Goal: Obtain resource: Download file/media

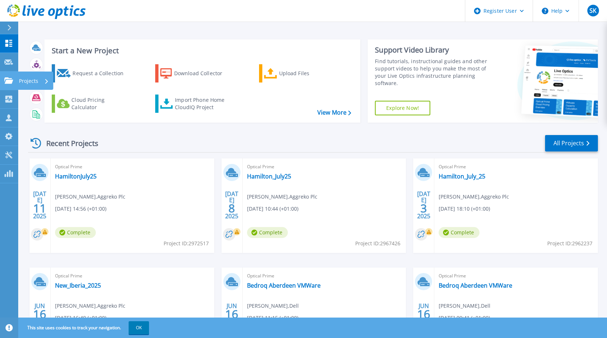
click at [9, 83] on icon at bounding box center [8, 80] width 9 height 6
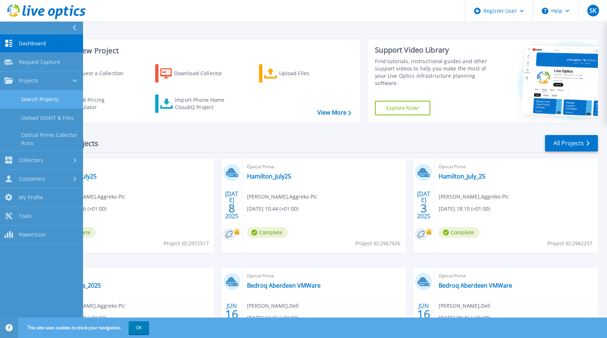
click at [51, 100] on link "Search Projects" at bounding box center [41, 99] width 83 height 19
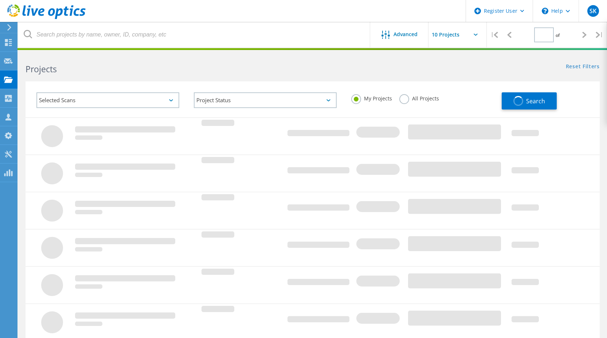
type input "1"
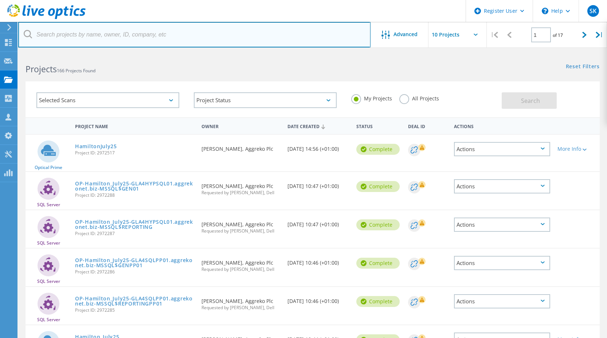
paste input "tomasz.nawarecki@arcadis.com"
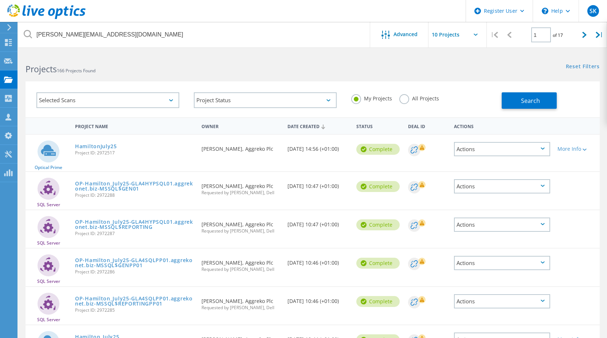
click at [408, 98] on label "All Projects" at bounding box center [419, 97] width 40 height 7
click at [0, 0] on input "All Projects" at bounding box center [0, 0] width 0 height 0
click at [508, 100] on button "Search" at bounding box center [529, 100] width 55 height 16
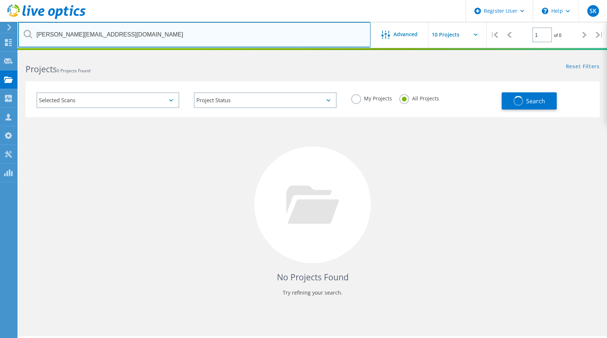
click at [209, 35] on input "tomasz.nawarecki@arcadis.com" at bounding box center [194, 35] width 352 height 26
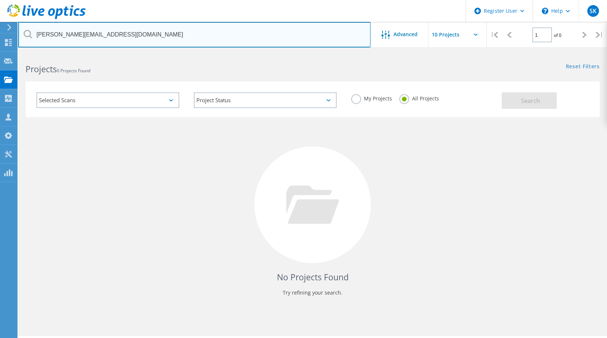
click at [193, 39] on input "tomasz.nawarecki@arcadis.com" at bounding box center [194, 35] width 352 height 26
drag, startPoint x: 176, startPoint y: 30, endPoint x: -32, endPoint y: 37, distance: 208.2
click at [0, 37] on html "Register User \n Help Explore Helpful Articles Contact Support SK Dell User Stu…" at bounding box center [303, 179] width 607 height 358
type input "arcadis"
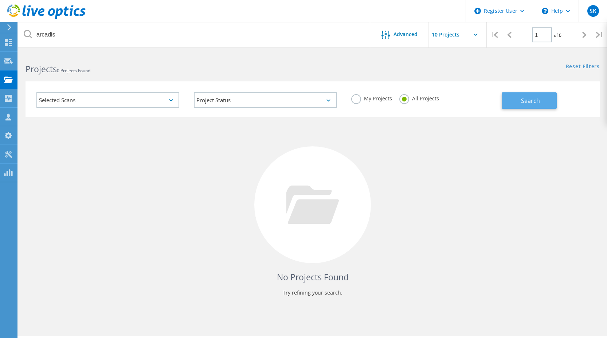
click at [523, 105] on button "Search" at bounding box center [529, 100] width 55 height 16
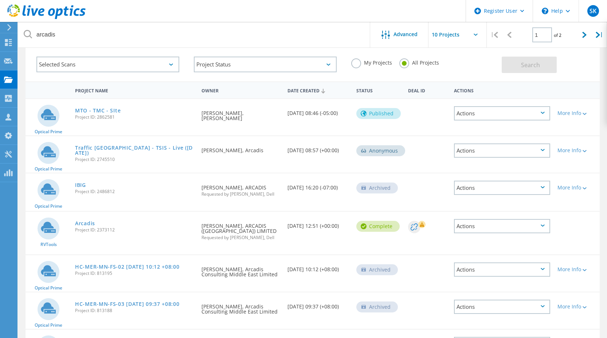
scroll to position [36, 0]
click at [125, 145] on link "Traffic Scotland - TSIS - Live (Nov 2024)" at bounding box center [134, 149] width 119 height 10
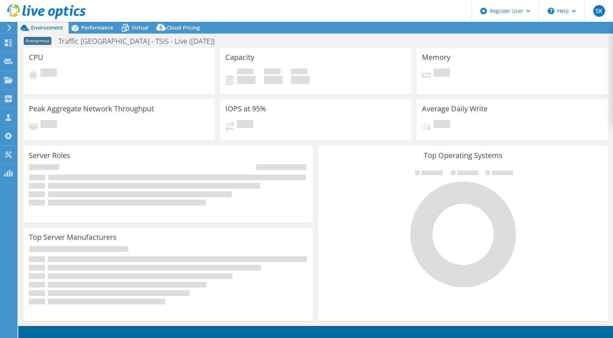
select select "EULondon"
select select "GBP"
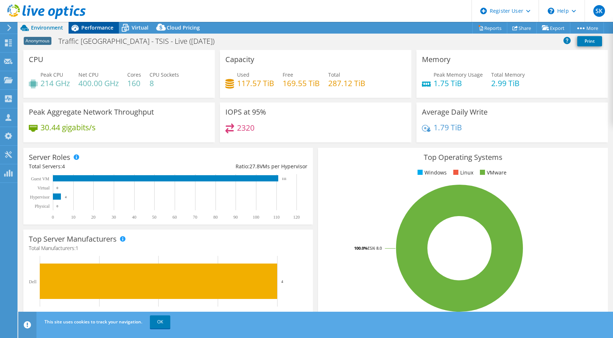
click at [101, 31] on span "Performance" at bounding box center [97, 27] width 32 height 7
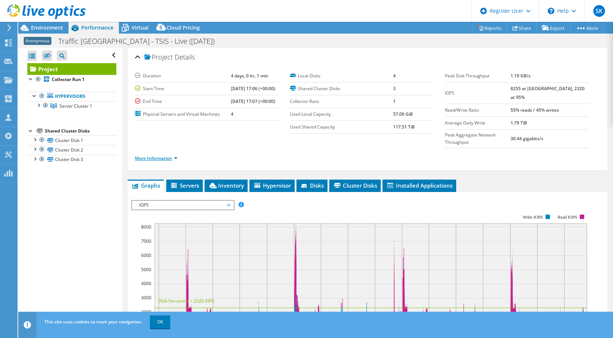
click at [177, 155] on link "More Information" at bounding box center [156, 158] width 43 height 6
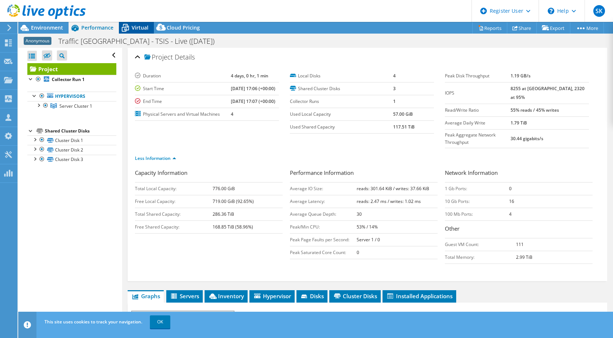
click at [141, 30] on span "Virtual" at bounding box center [140, 27] width 17 height 7
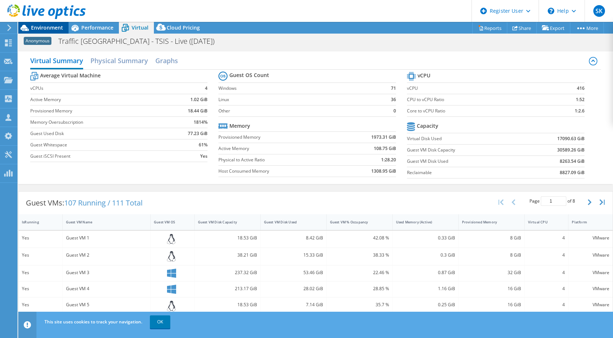
click at [54, 32] on div "Environment" at bounding box center [43, 28] width 50 height 12
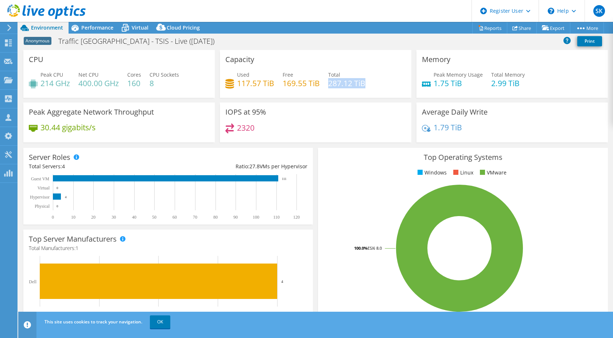
drag, startPoint x: 326, startPoint y: 82, endPoint x: 362, endPoint y: 84, distance: 35.4
click at [362, 84] on h4 "287.12 TiB" at bounding box center [346, 83] width 37 height 8
click at [139, 30] on span "Virtual" at bounding box center [140, 27] width 17 height 7
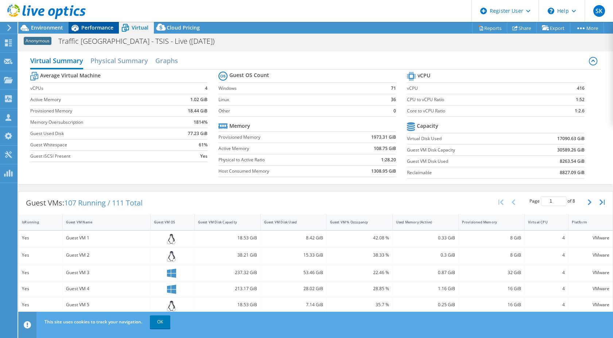
click at [93, 27] on span "Performance" at bounding box center [97, 27] width 32 height 7
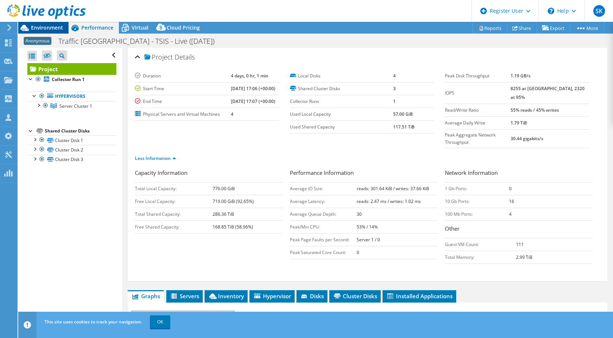
click at [53, 28] on span "Environment" at bounding box center [47, 27] width 32 height 7
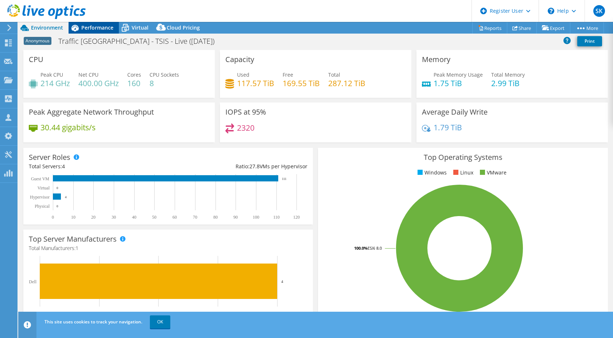
click at [70, 26] on icon at bounding box center [75, 28] width 13 height 13
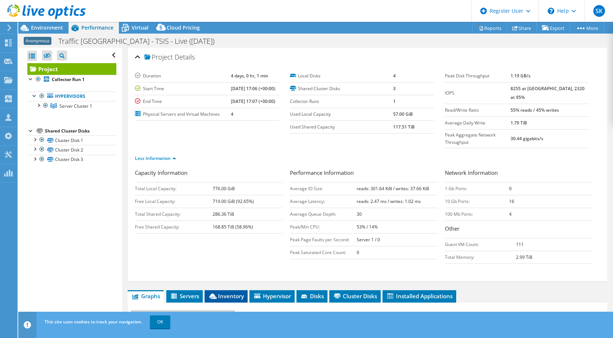
click at [216, 293] on icon at bounding box center [212, 295] width 7 height 5
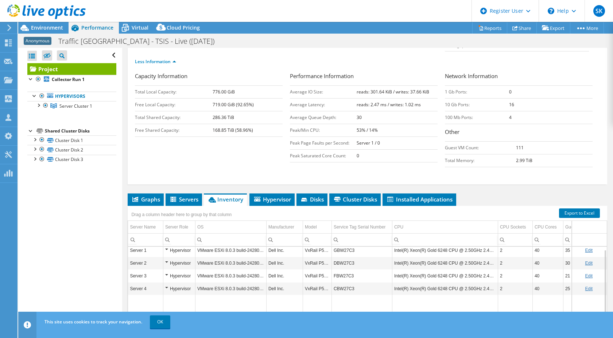
scroll to position [109, 0]
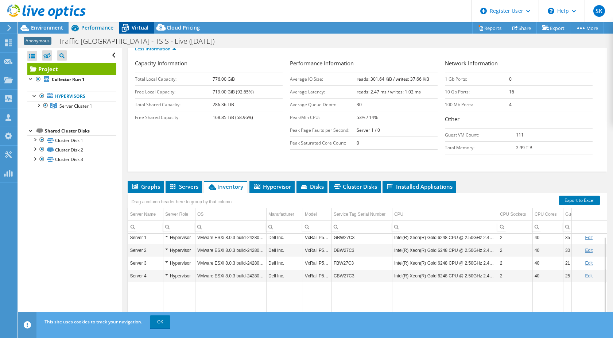
click at [133, 30] on span "Virtual" at bounding box center [140, 27] width 17 height 7
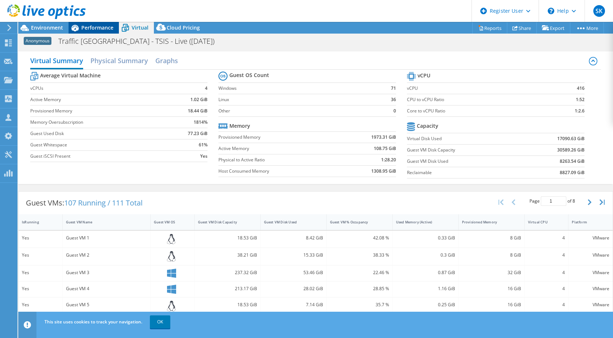
click at [109, 28] on span "Performance" at bounding box center [97, 27] width 32 height 7
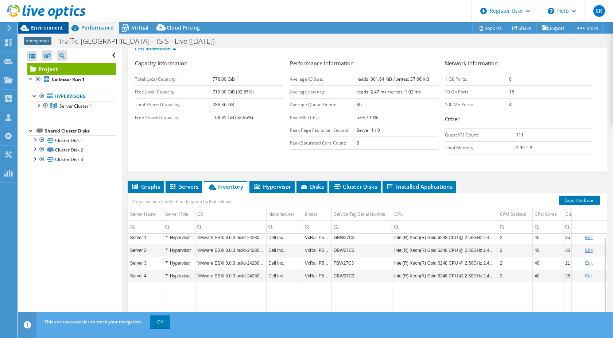
click at [57, 30] on span "Environment" at bounding box center [47, 27] width 32 height 7
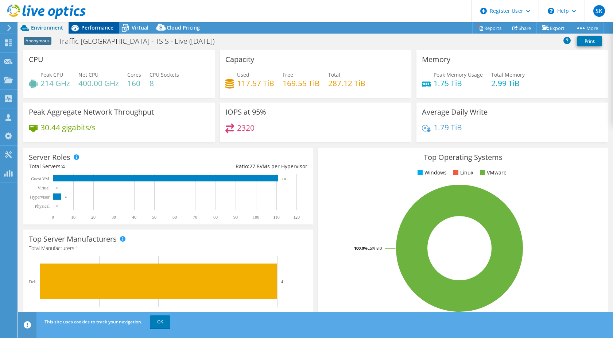
click at [109, 28] on span "Performance" at bounding box center [97, 27] width 32 height 7
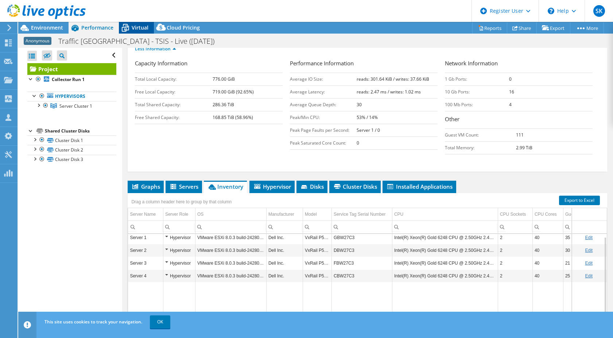
click at [127, 28] on icon at bounding box center [125, 29] width 7 height 6
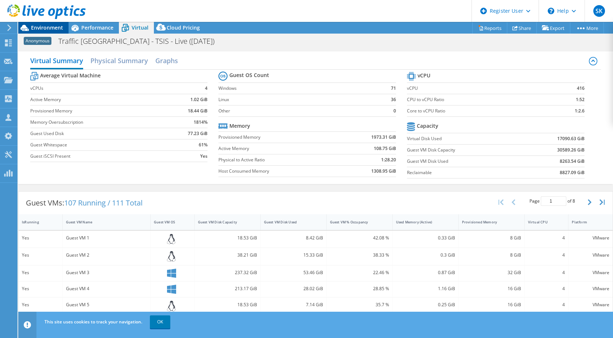
click at [47, 30] on span "Environment" at bounding box center [47, 27] width 32 height 7
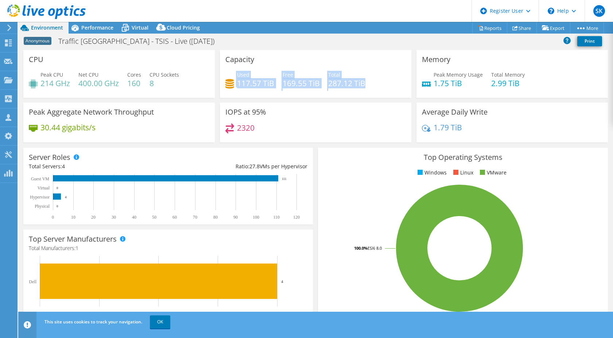
drag, startPoint x: 371, startPoint y: 84, endPoint x: 235, endPoint y: 75, distance: 136.6
click at [234, 75] on div "Used 117.57 TiB Free 169.55 TiB Total 287.12 TiB" at bounding box center [315, 83] width 180 height 24
drag, startPoint x: 235, startPoint y: 75, endPoint x: 240, endPoint y: 77, distance: 5.3
click at [237, 75] on span "Used" at bounding box center [243, 74] width 12 height 7
drag, startPoint x: 326, startPoint y: 82, endPoint x: 361, endPoint y: 82, distance: 35.4
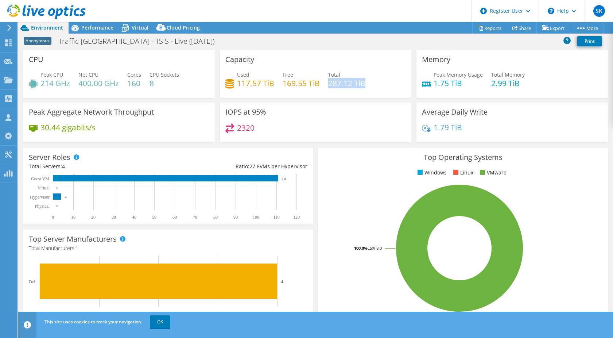
click at [361, 82] on h4 "287.12 TiB" at bounding box center [346, 83] width 37 height 8
click at [134, 27] on span "Virtual" at bounding box center [140, 27] width 17 height 7
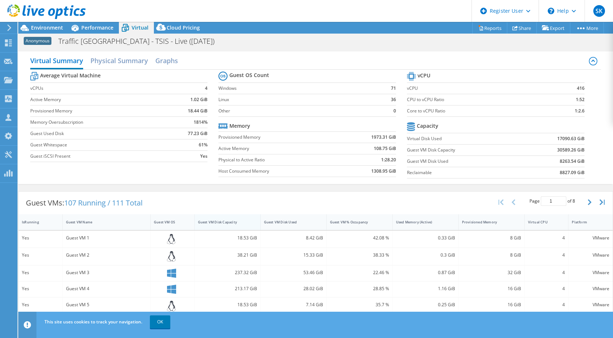
click at [246, 220] on div "Guest VM Disk Capacity" at bounding box center [223, 221] width 57 height 11
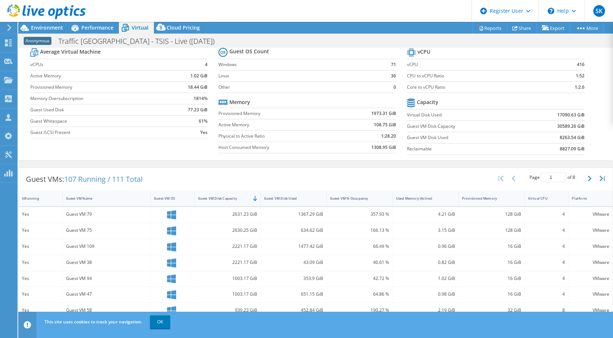
scroll to position [36, 0]
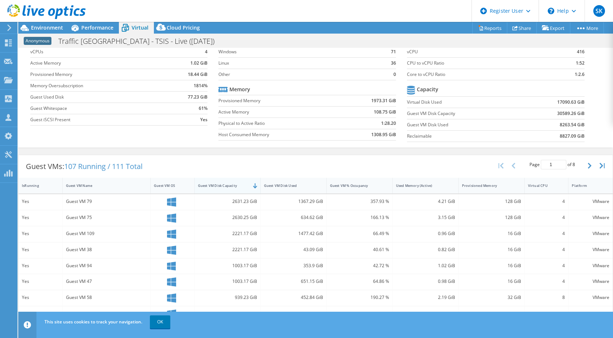
click at [226, 187] on div "Guest VM Disk Capacity" at bounding box center [223, 185] width 50 height 5
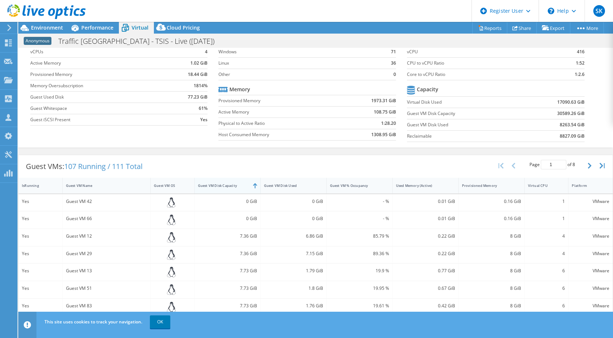
click at [226, 183] on div "Guest VM Disk Capacity" at bounding box center [223, 185] width 50 height 5
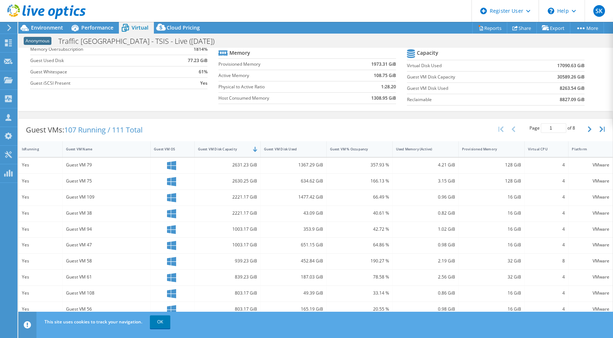
scroll to position [0, 0]
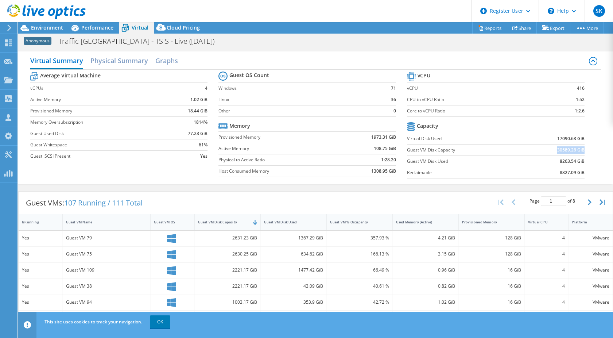
drag, startPoint x: 552, startPoint y: 150, endPoint x: 579, endPoint y: 149, distance: 27.0
click at [579, 149] on b "30589.26 GiB" at bounding box center [570, 149] width 27 height 7
click at [548, 159] on td "8263.54 GiB" at bounding box center [553, 160] width 61 height 11
drag, startPoint x: 546, startPoint y: 160, endPoint x: 578, endPoint y: 162, distance: 32.8
click at [578, 162] on td "8263.54 GiB" at bounding box center [553, 160] width 61 height 11
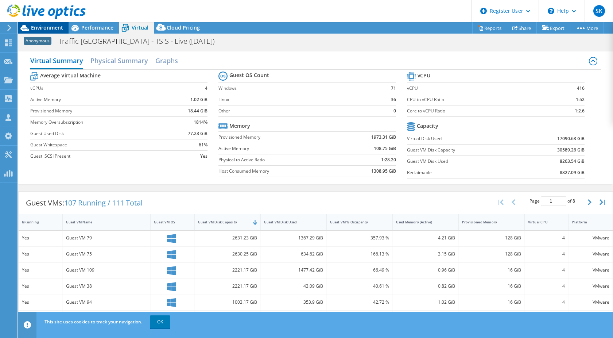
click at [57, 27] on span "Environment" at bounding box center [47, 27] width 32 height 7
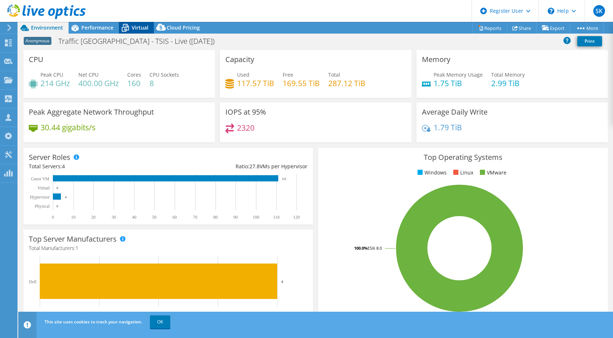
click at [132, 29] on span "Virtual" at bounding box center [140, 27] width 17 height 7
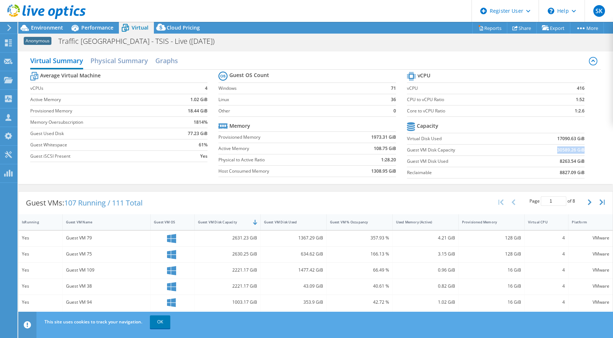
drag, startPoint x: 548, startPoint y: 149, endPoint x: 579, endPoint y: 149, distance: 30.6
click at [579, 149] on td "30589.26 GiB" at bounding box center [553, 149] width 61 height 11
click at [94, 28] on span "Performance" at bounding box center [97, 27] width 32 height 7
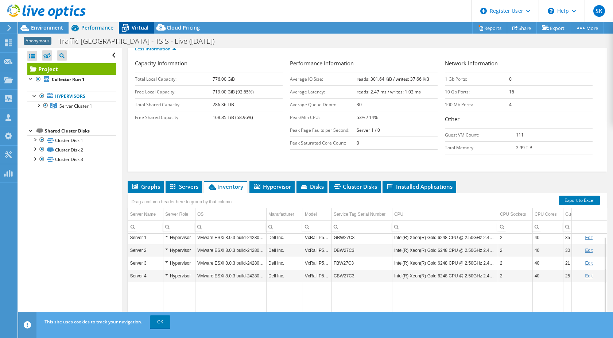
click at [134, 23] on div "Virtual" at bounding box center [136, 28] width 35 height 12
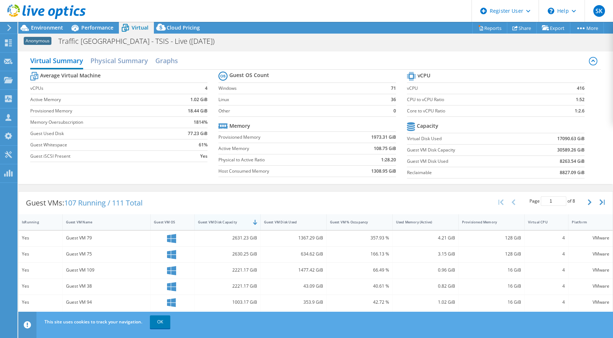
click at [232, 223] on div "Guest VM Disk Capacity" at bounding box center [223, 221] width 50 height 5
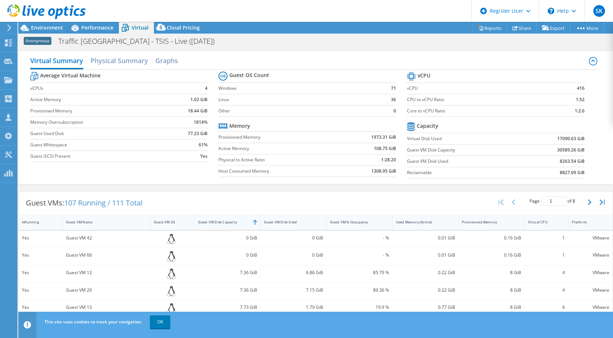
click at [221, 223] on div "Guest VM Disk Capacity" at bounding box center [223, 221] width 50 height 5
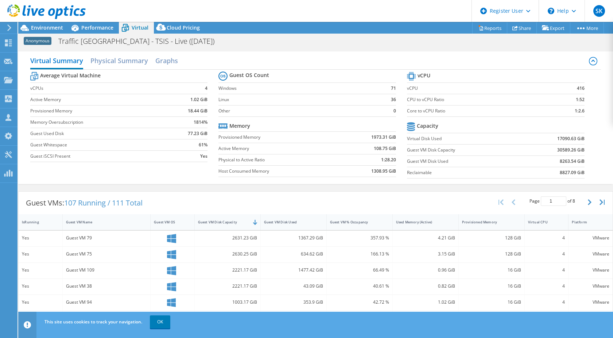
scroll to position [36, 0]
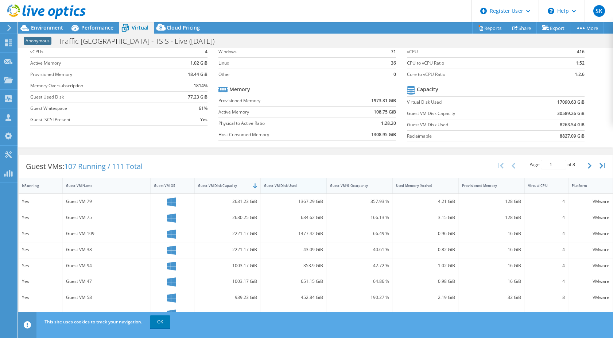
click at [279, 184] on div "Guest VM Disk Used" at bounding box center [289, 185] width 50 height 5
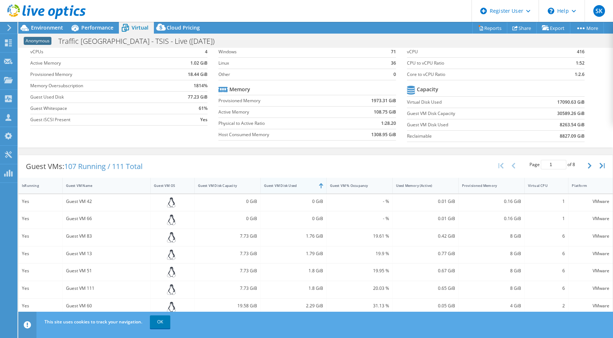
click at [279, 187] on div "Guest VM Disk Used" at bounding box center [289, 185] width 50 height 5
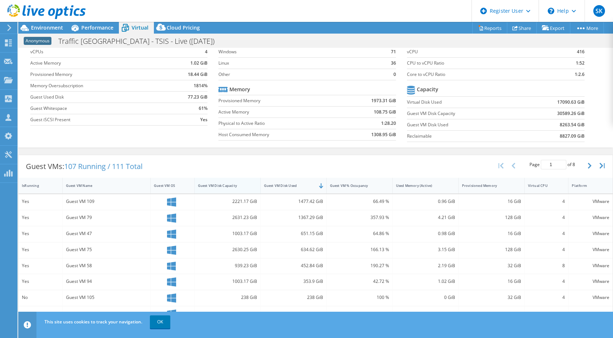
click at [244, 184] on div "Guest VM Disk Capacity" at bounding box center [223, 185] width 50 height 5
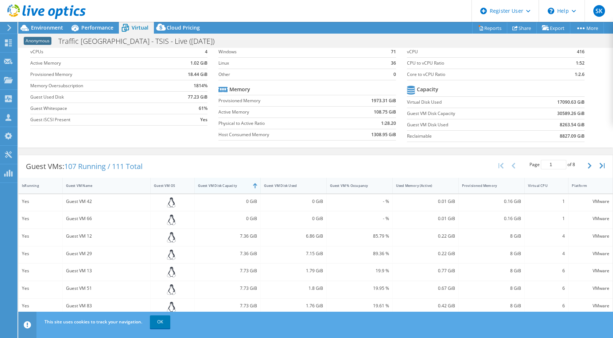
click at [234, 184] on div "Guest VM Disk Capacity" at bounding box center [223, 185] width 50 height 5
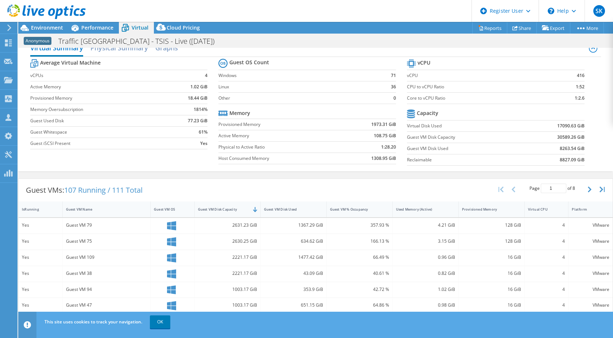
scroll to position [0, 0]
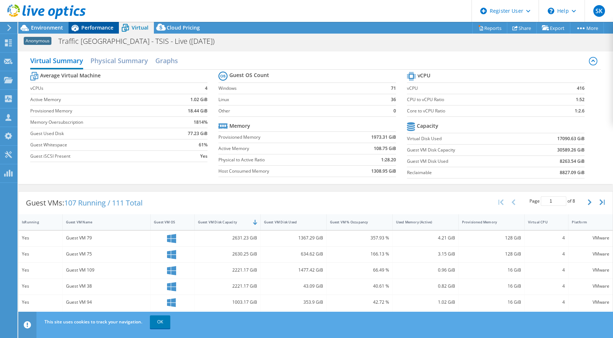
click at [99, 27] on span "Performance" at bounding box center [97, 27] width 32 height 7
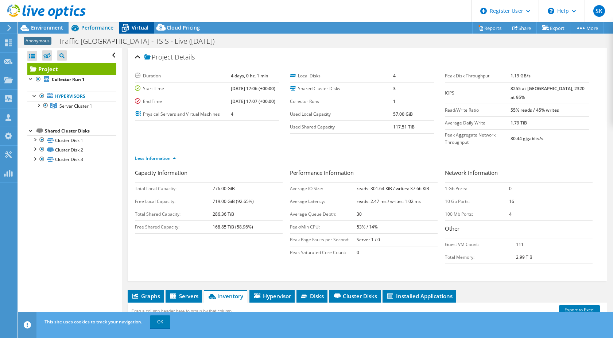
click at [143, 28] on span "Virtual" at bounding box center [140, 27] width 17 height 7
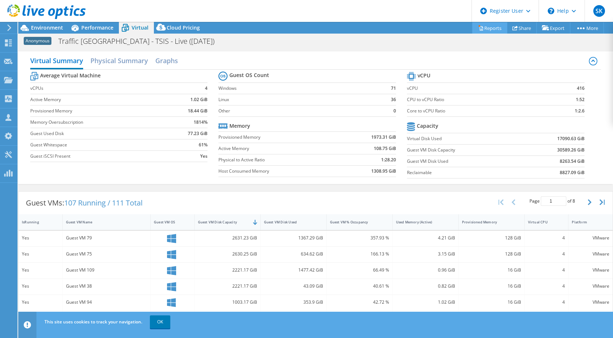
click at [494, 27] on link "Reports" at bounding box center [489, 27] width 35 height 11
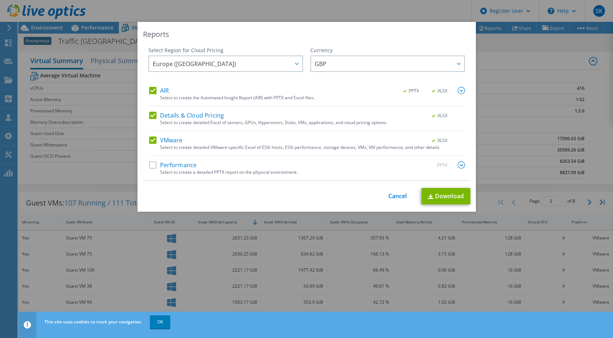
click at [150, 90] on label "AIR" at bounding box center [159, 90] width 20 height 7
click at [0, 0] on input "AIR" at bounding box center [0, 0] width 0 height 0
click at [152, 118] on label "Details & Cloud Pricing" at bounding box center [186, 115] width 75 height 7
click at [0, 0] on input "Details & Cloud Pricing" at bounding box center [0, 0] width 0 height 0
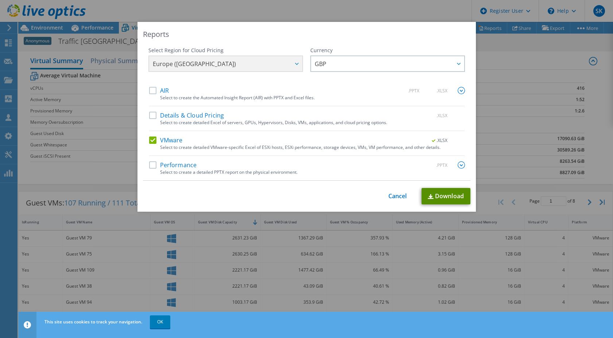
click at [441, 194] on link "Download" at bounding box center [445, 196] width 49 height 16
click at [388, 195] on link "Cancel" at bounding box center [397, 195] width 19 height 7
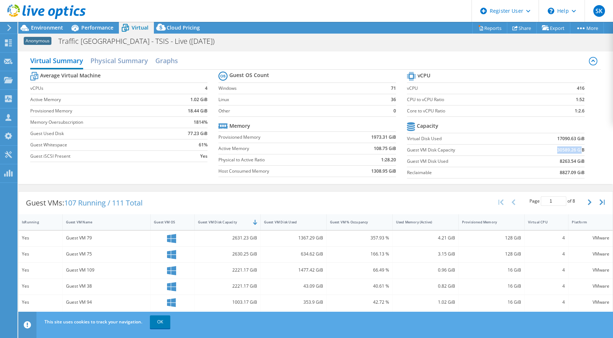
drag, startPoint x: 549, startPoint y: 149, endPoint x: 577, endPoint y: 150, distance: 28.4
click at [577, 150] on td "30589.26 GiB" at bounding box center [553, 149] width 61 height 11
click at [577, 150] on b "30589.26 GiB" at bounding box center [570, 149] width 27 height 7
drag, startPoint x: 554, startPoint y: 160, endPoint x: 590, endPoint y: 162, distance: 35.8
click at [590, 162] on div "Average Virtual Machine vCPUs 4 Active Memory 1.02 GiB Provisioned Memory 18.44…" at bounding box center [315, 126] width 571 height 112
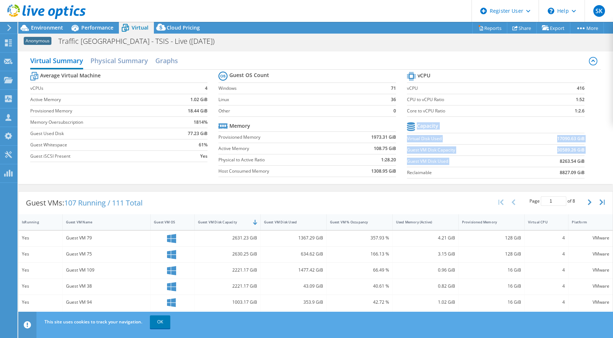
drag, startPoint x: 590, startPoint y: 162, endPoint x: 509, endPoint y: 169, distance: 81.6
click at [570, 167] on td "8827.09 GiB" at bounding box center [553, 172] width 61 height 11
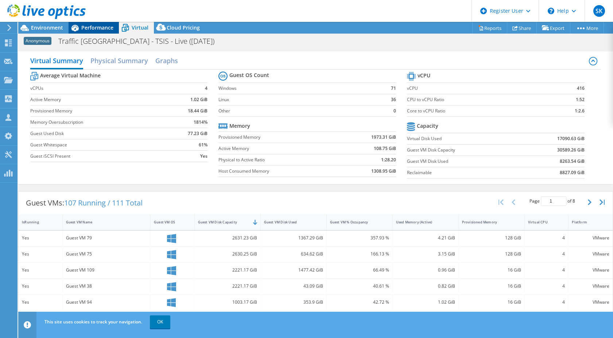
click at [99, 29] on span "Performance" at bounding box center [97, 27] width 32 height 7
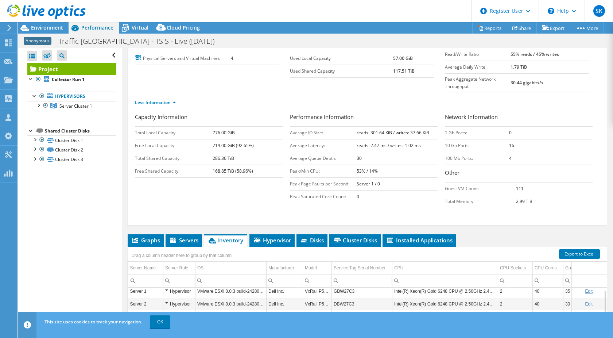
scroll to position [109, 0]
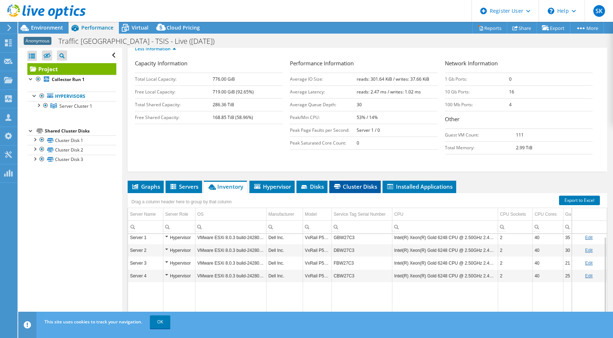
click at [365, 183] on span "Cluster Disks" at bounding box center [355, 186] width 44 height 7
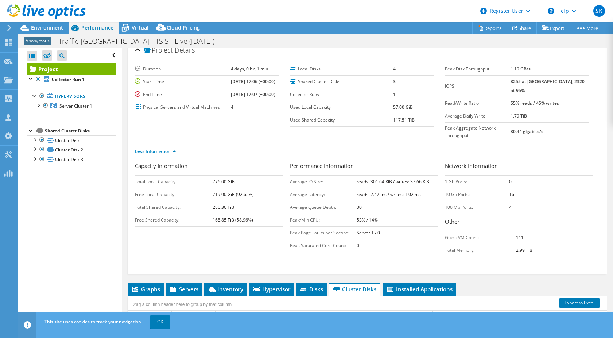
scroll to position [0, 0]
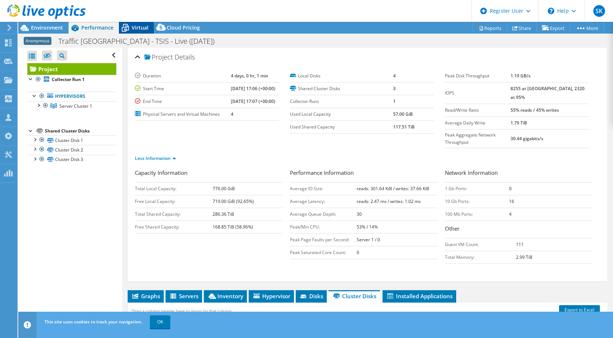
click at [138, 31] on div "Virtual" at bounding box center [136, 28] width 35 height 12
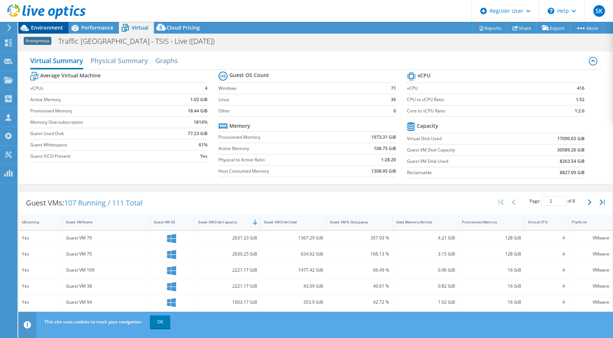
click at [38, 24] on span "Environment" at bounding box center [47, 27] width 32 height 7
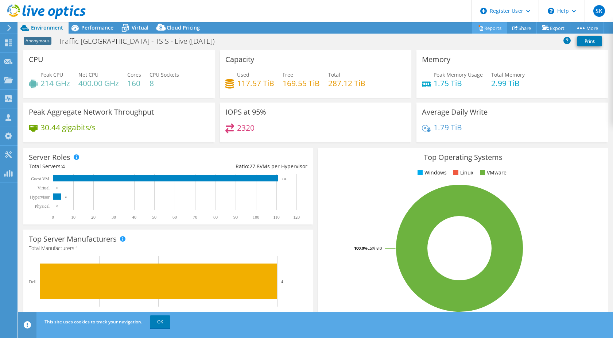
click at [495, 26] on link "Reports" at bounding box center [489, 27] width 35 height 11
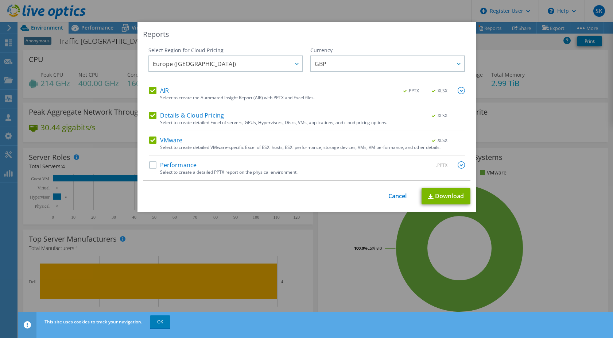
click at [175, 141] on label "VMware" at bounding box center [166, 139] width 34 height 7
click at [0, 0] on input "VMware" at bounding box center [0, 0] width 0 height 0
click at [179, 117] on label "Details & Cloud Pricing" at bounding box center [186, 115] width 75 height 7
click at [0, 0] on input "Details & Cloud Pricing" at bounding box center [0, 0] width 0 height 0
click at [167, 95] on div "Select to create the Automated Insight Report (AIR) with PPTX and Excel files." at bounding box center [312, 97] width 305 height 5
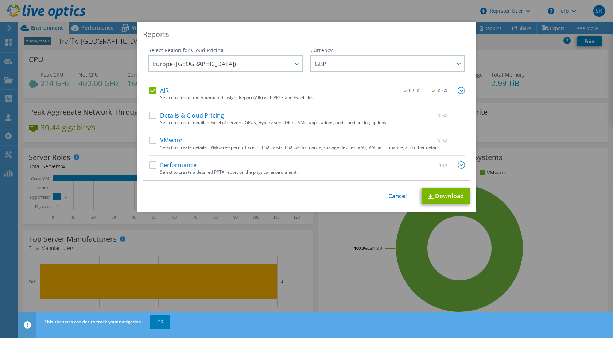
click at [164, 90] on label "AIR" at bounding box center [159, 90] width 20 height 7
click at [0, 0] on input "AIR" at bounding box center [0, 0] width 0 height 0
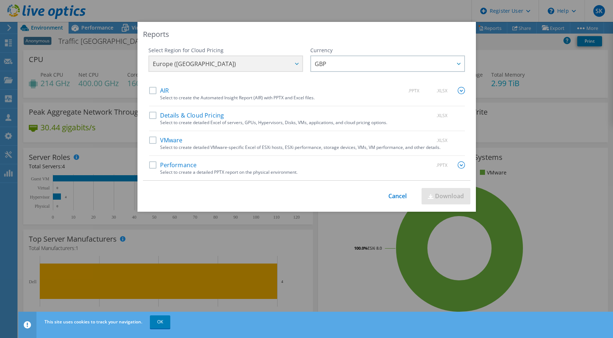
click at [179, 114] on label "Details & Cloud Pricing" at bounding box center [186, 115] width 75 height 7
click at [0, 0] on input "Details & Cloud Pricing" at bounding box center [0, 0] width 0 height 0
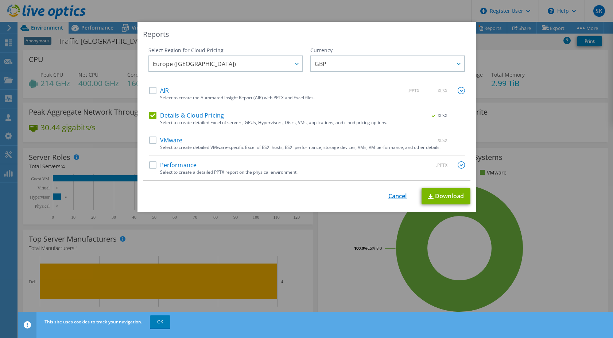
click at [388, 195] on link "Cancel" at bounding box center [397, 195] width 19 height 7
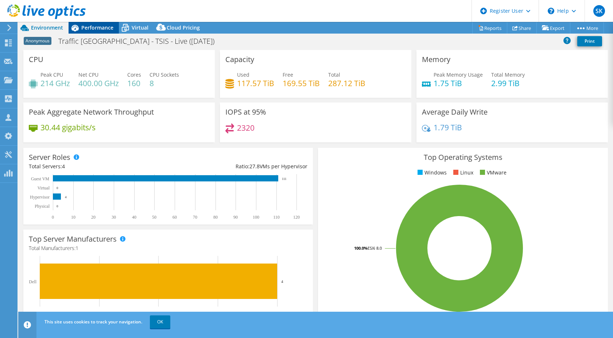
click at [87, 28] on span "Performance" at bounding box center [97, 27] width 32 height 7
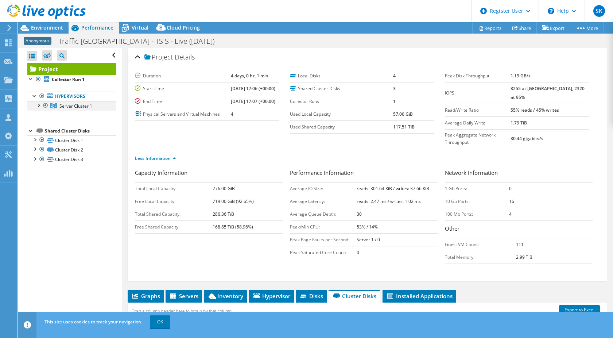
click at [39, 104] on div at bounding box center [38, 104] width 7 height 7
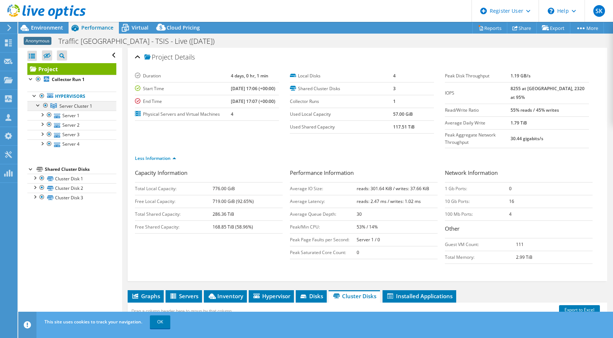
click at [39, 104] on div at bounding box center [38, 104] width 7 height 7
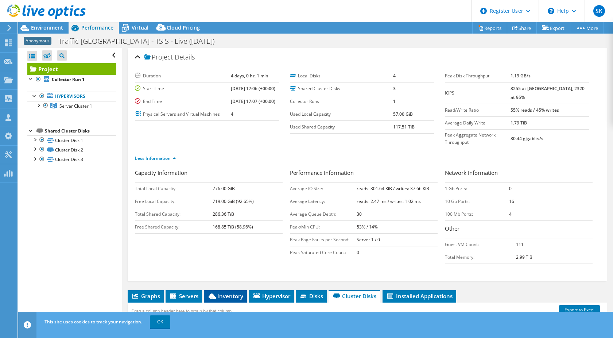
click at [223, 297] on li "Inventory" at bounding box center [225, 296] width 43 height 12
click at [50, 24] on div at bounding box center [43, 12] width 86 height 24
click at [50, 24] on span "Environment" at bounding box center [47, 27] width 32 height 7
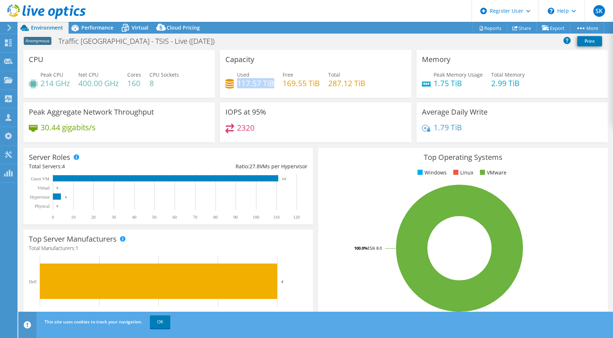
drag, startPoint x: 235, startPoint y: 81, endPoint x: 270, endPoint y: 81, distance: 34.6
click at [270, 81] on h4 "117.57 TiB" at bounding box center [255, 83] width 37 height 8
click at [143, 28] on span "Virtual" at bounding box center [140, 27] width 17 height 7
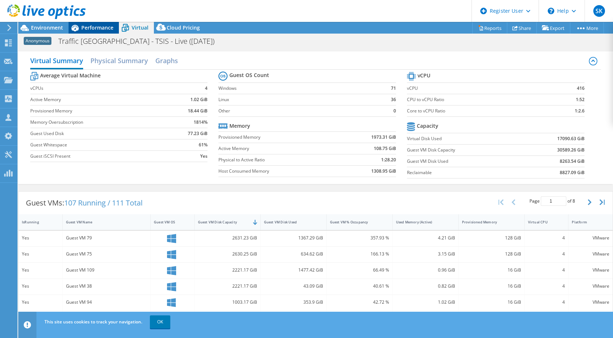
click at [90, 25] on span "Performance" at bounding box center [97, 27] width 32 height 7
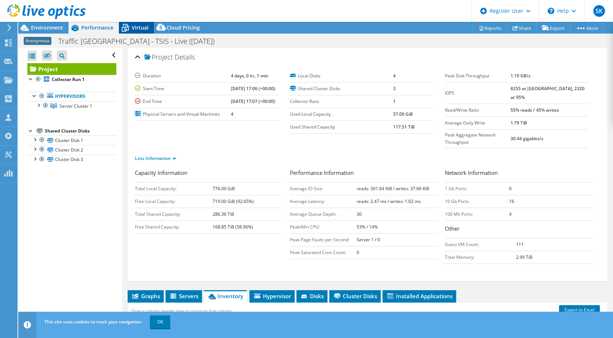
click at [141, 29] on span "Virtual" at bounding box center [140, 27] width 17 height 7
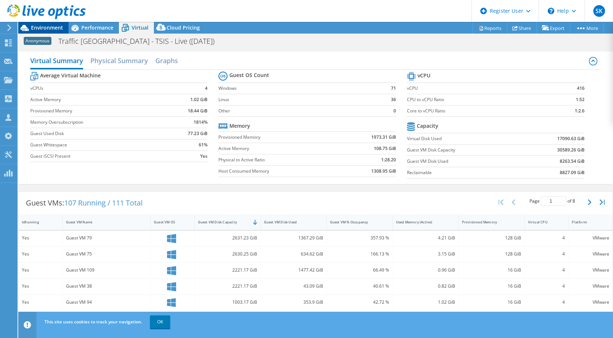
click at [54, 26] on span "Environment" at bounding box center [47, 27] width 32 height 7
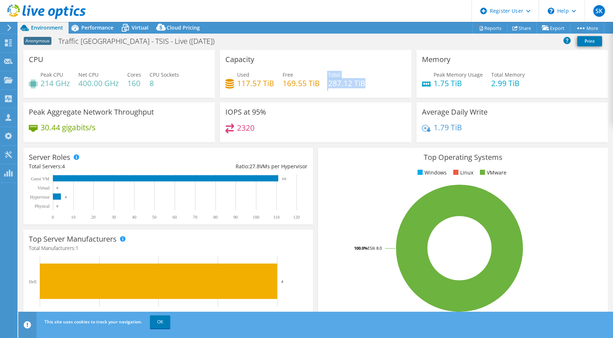
drag, startPoint x: 325, startPoint y: 83, endPoint x: 362, endPoint y: 84, distance: 36.4
click at [362, 84] on div "Used 117.57 TiB Free 169.55 TiB Total 287.12 TiB" at bounding box center [315, 83] width 180 height 24
drag, startPoint x: 362, startPoint y: 84, endPoint x: 369, endPoint y: 96, distance: 14.6
click at [369, 96] on div "Capacity Used 117.57 TiB Free 169.55 TiB Total 287.12 TiB" at bounding box center [315, 74] width 191 height 48
click at [141, 30] on span "Virtual" at bounding box center [140, 27] width 17 height 7
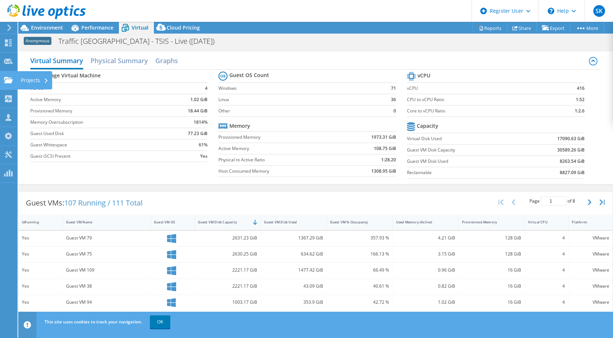
click at [12, 81] on use at bounding box center [8, 80] width 9 height 6
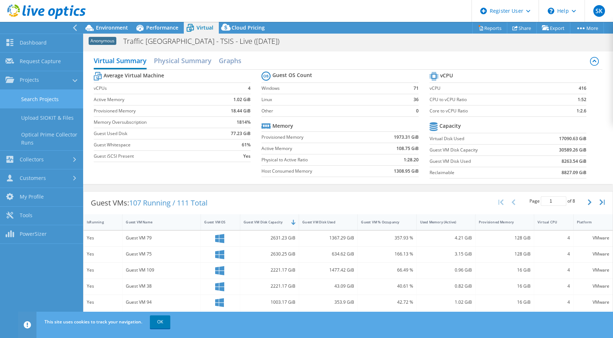
click at [50, 104] on link "Search Projects" at bounding box center [41, 99] width 83 height 19
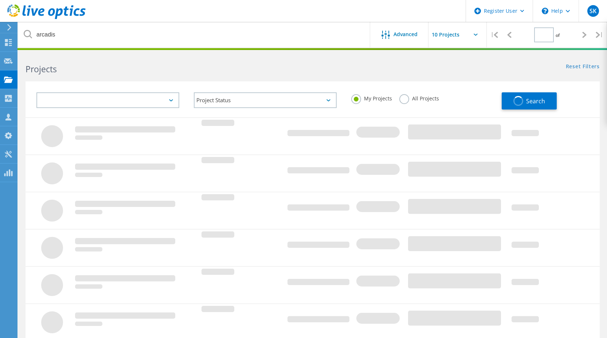
type input "1"
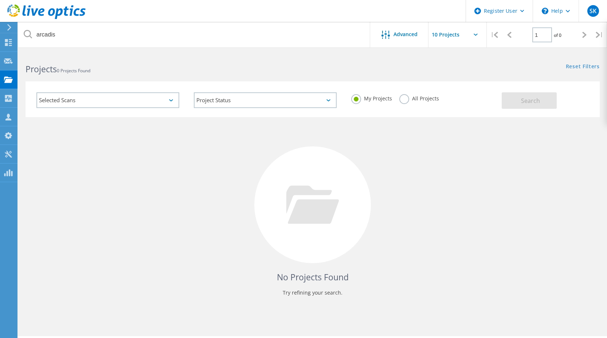
click at [407, 98] on label "All Projects" at bounding box center [419, 97] width 40 height 7
click at [0, 0] on input "All Projects" at bounding box center [0, 0] width 0 height 0
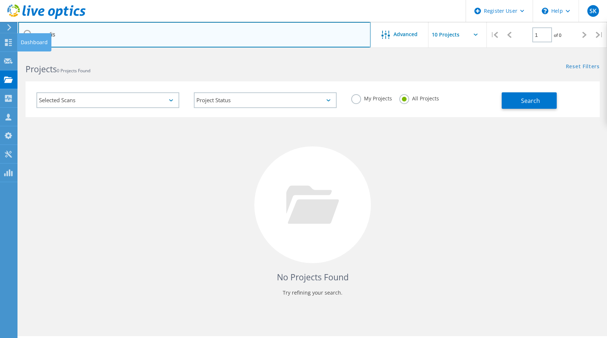
drag, startPoint x: 69, startPoint y: 34, endPoint x: 19, endPoint y: 39, distance: 50.6
click at [10, 53] on div "Register User \n Help Explore Helpful Articles Contact Support SK Dell User Stu…" at bounding box center [303, 205] width 607 height 305
drag, startPoint x: 69, startPoint y: 34, endPoint x: 23, endPoint y: 33, distance: 46.3
click at [23, 33] on input "arcadis" at bounding box center [194, 35] width 352 height 26
paste input "paul.redfern@arcadis.com"
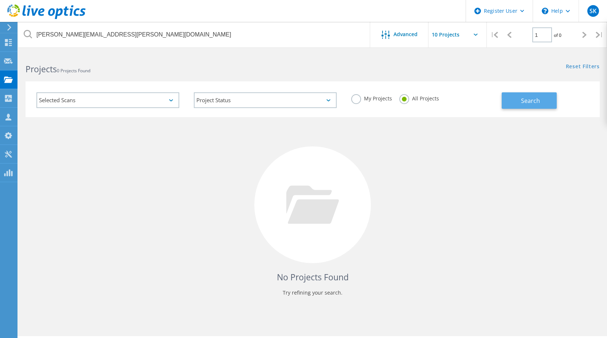
click at [522, 104] on span "Search" at bounding box center [530, 101] width 19 height 8
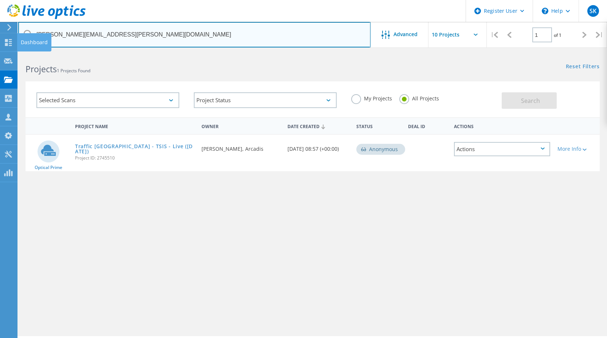
drag, startPoint x: 131, startPoint y: 35, endPoint x: 39, endPoint y: 40, distance: 92.0
click at [14, 53] on div "Register User \n Help Explore Helpful Articles Contact Support SK Dell User Stu…" at bounding box center [303, 205] width 607 height 305
click at [126, 37] on input "paul.redfern@arcadis.com" at bounding box center [194, 35] width 352 height 26
drag, startPoint x: 128, startPoint y: 35, endPoint x: 46, endPoint y: 34, distance: 82.0
click at [46, 34] on input "paul.redfern@arcadis.com" at bounding box center [194, 35] width 352 height 26
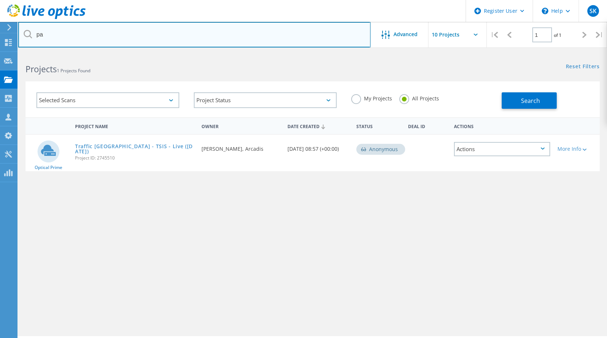
type input "p"
type input "Arcadis"
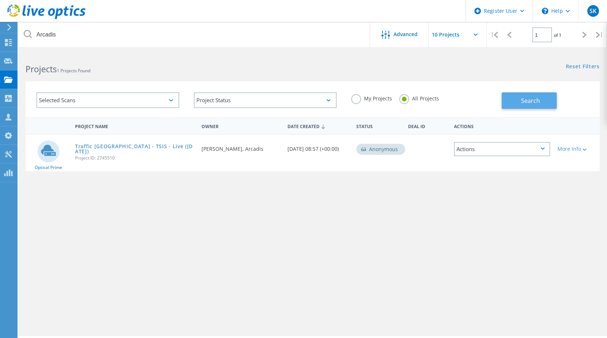
click at [528, 97] on span "Search" at bounding box center [530, 101] width 19 height 8
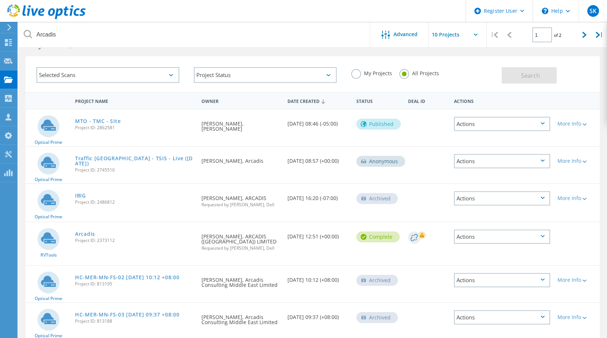
scroll to position [36, 0]
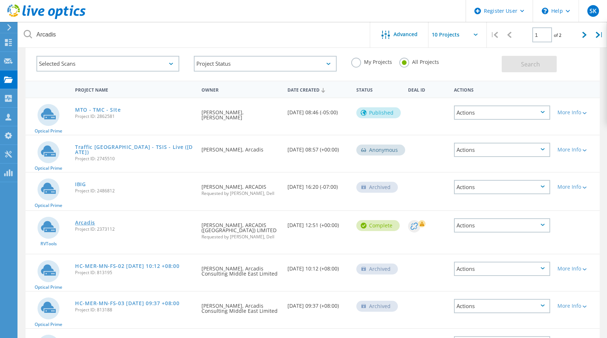
click at [87, 223] on link "Arcadis" at bounding box center [85, 222] width 20 height 5
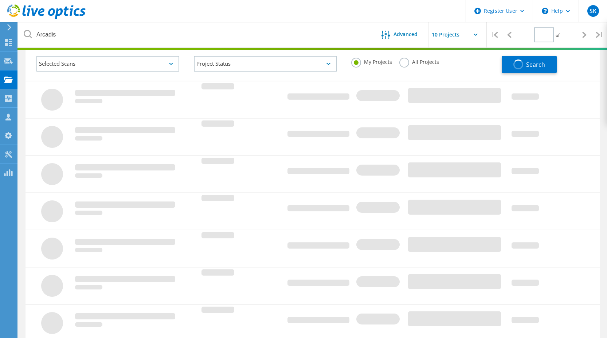
type input "1"
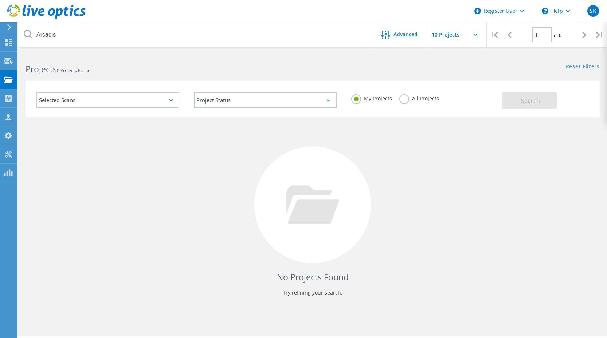
click at [401, 98] on label "All Projects" at bounding box center [419, 97] width 40 height 7
click at [0, 0] on input "All Projects" at bounding box center [0, 0] width 0 height 0
click at [510, 101] on button "Search" at bounding box center [529, 100] width 55 height 16
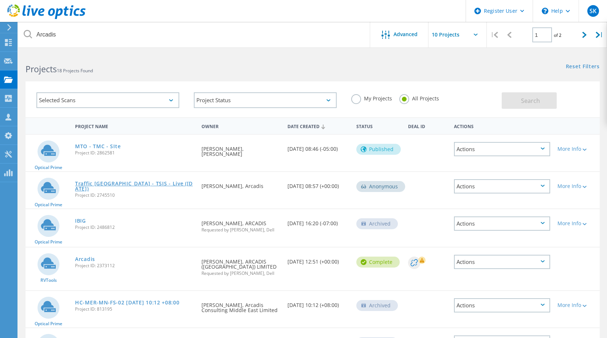
click at [165, 183] on link "Traffic [GEOGRAPHIC_DATA] - TSIS - Live ([DATE])" at bounding box center [134, 186] width 119 height 10
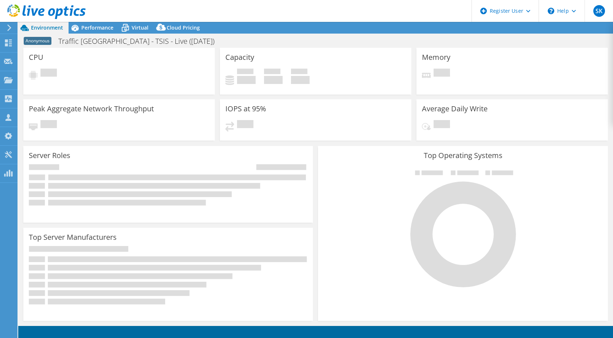
select select "EULondon"
select select "GBP"
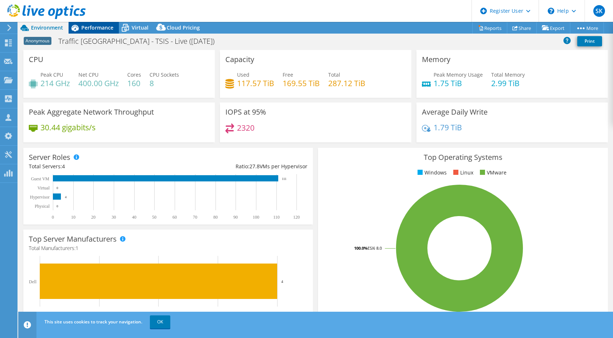
click at [96, 29] on span "Performance" at bounding box center [97, 27] width 32 height 7
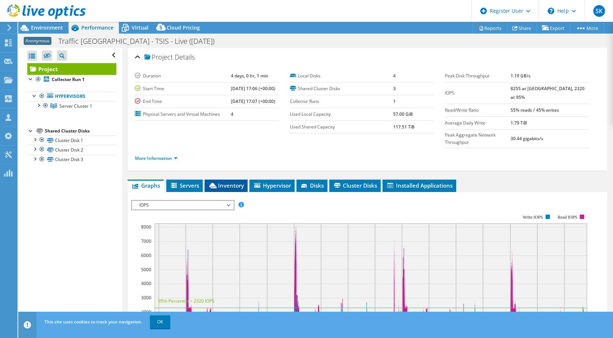
click at [227, 182] on span "Inventory" at bounding box center [226, 185] width 36 height 7
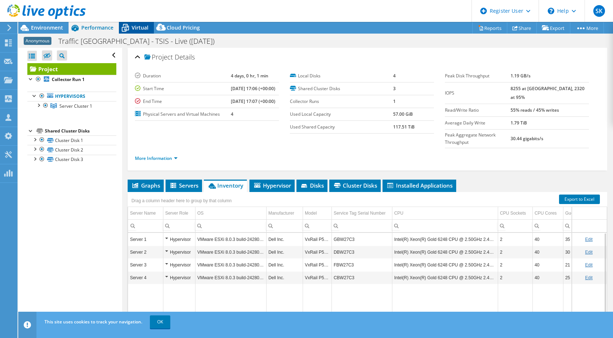
click at [144, 31] on span "Virtual" at bounding box center [140, 27] width 17 height 7
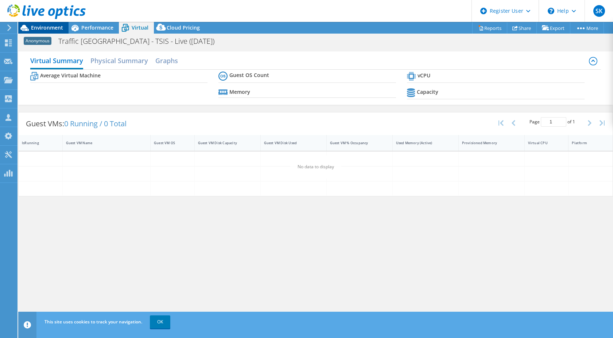
click at [53, 30] on span "Environment" at bounding box center [47, 27] width 32 height 7
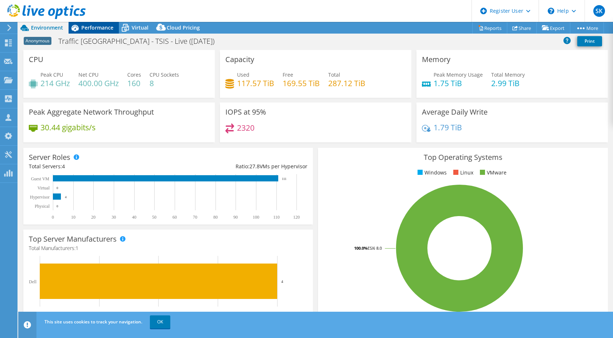
click at [112, 29] on span "Performance" at bounding box center [97, 27] width 32 height 7
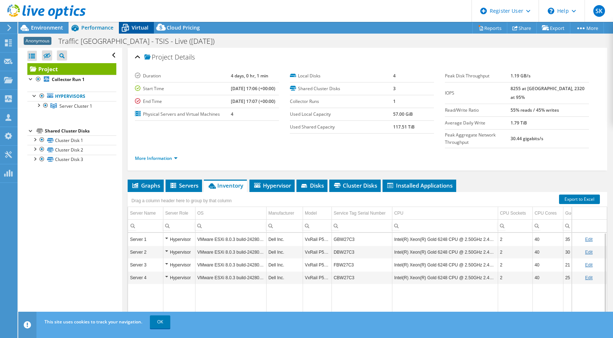
click at [139, 31] on span "Virtual" at bounding box center [140, 27] width 17 height 7
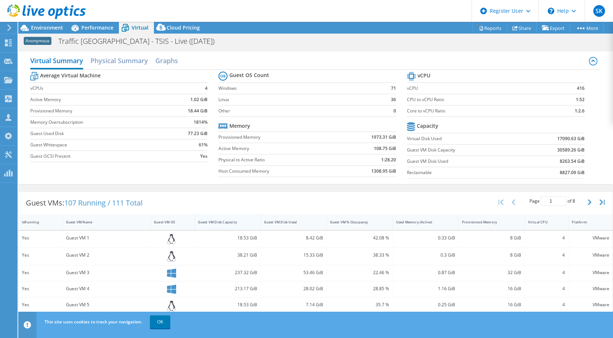
click at [233, 224] on div "Guest VM Disk Capacity" at bounding box center [223, 221] width 57 height 11
click at [234, 223] on div "Guest VM Disk Capacity" at bounding box center [223, 221] width 50 height 5
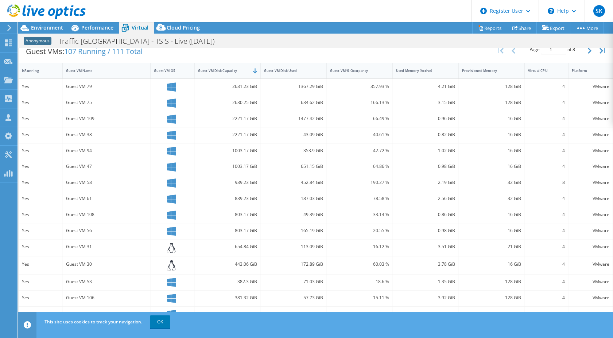
scroll to position [153, 0]
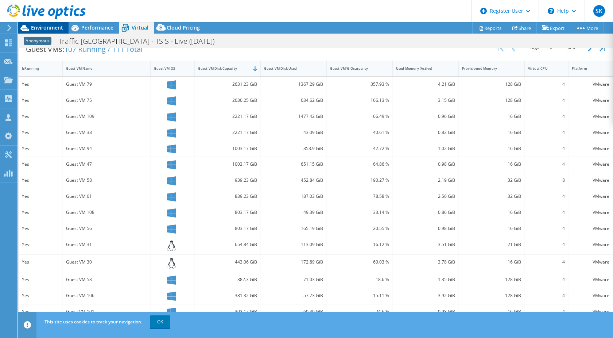
click at [44, 28] on span "Environment" at bounding box center [47, 27] width 32 height 7
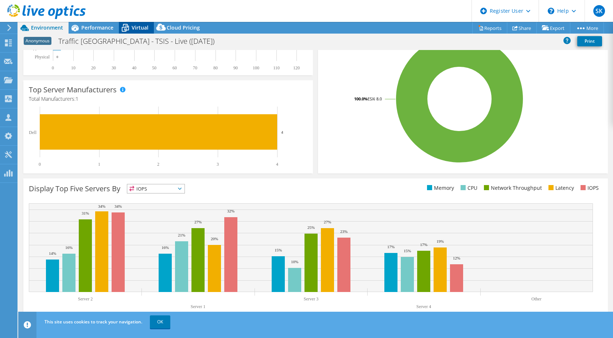
click at [137, 23] on div "Virtual" at bounding box center [136, 28] width 35 height 12
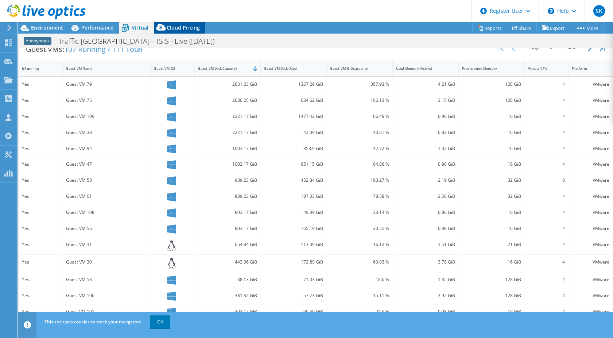
click at [169, 25] on span "Cloud Pricing" at bounding box center [183, 27] width 33 height 7
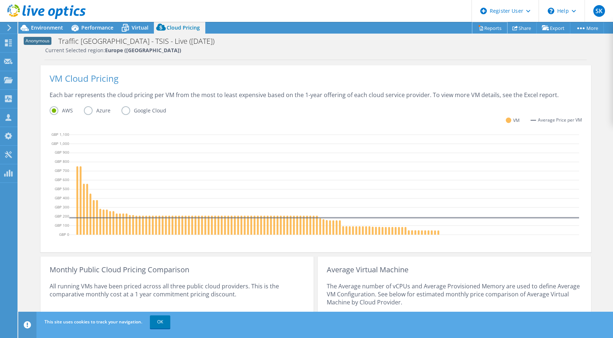
click at [487, 28] on link "Reports" at bounding box center [489, 27] width 35 height 11
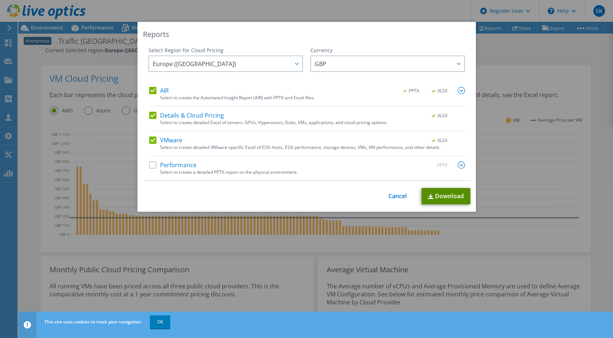
click at [451, 196] on link "Download" at bounding box center [445, 196] width 49 height 16
click at [390, 196] on link "Cancel" at bounding box center [397, 195] width 19 height 7
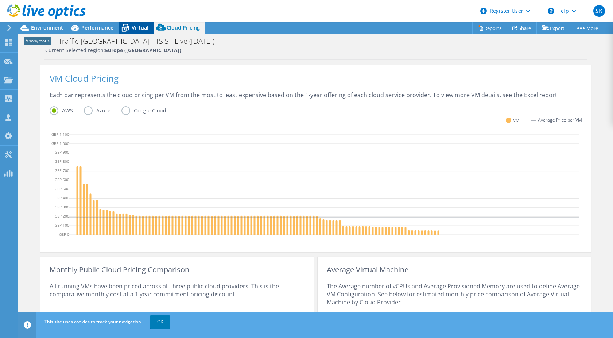
click at [132, 26] on span "Virtual" at bounding box center [140, 27] width 17 height 7
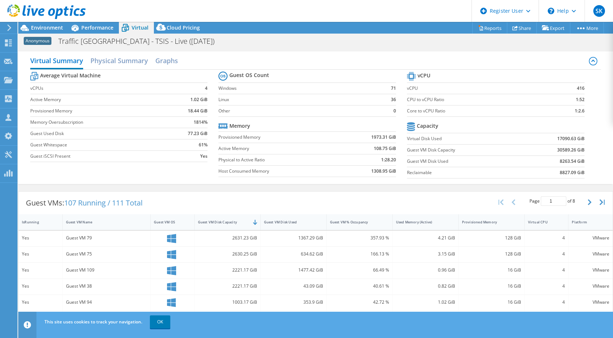
click at [568, 150] on b "30589.26 GiB" at bounding box center [570, 149] width 27 height 7
drag, startPoint x: 569, startPoint y: 150, endPoint x: 553, endPoint y: 151, distance: 16.4
click at [557, 151] on b "30589.26 GiB" at bounding box center [570, 149] width 27 height 7
drag, startPoint x: 553, startPoint y: 151, endPoint x: 558, endPoint y: 151, distance: 5.1
copy b "30589.26"
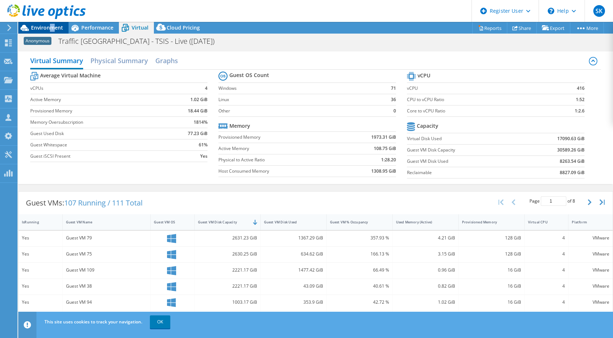
drag, startPoint x: 52, startPoint y: 28, endPoint x: 56, endPoint y: 28, distance: 4.0
click at [56, 28] on span "Environment" at bounding box center [47, 27] width 32 height 7
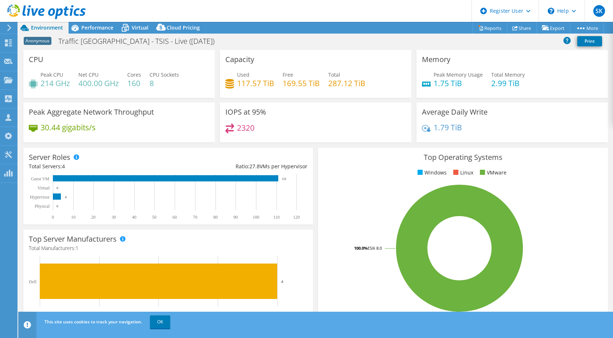
click at [220, 45] on div "Anonymous Traffic Scotland - TSIS - Live (Nov 2024) Print" at bounding box center [315, 40] width 594 height 13
click at [134, 30] on span "Virtual" at bounding box center [140, 27] width 17 height 7
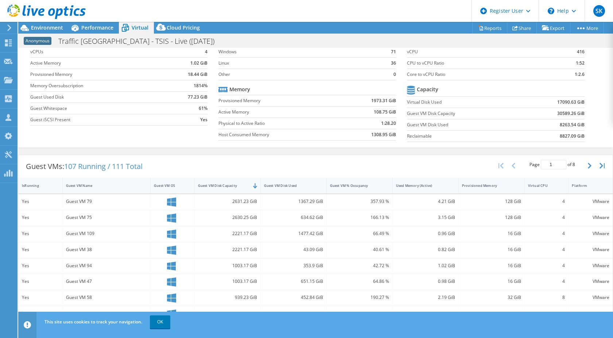
scroll to position [73, 0]
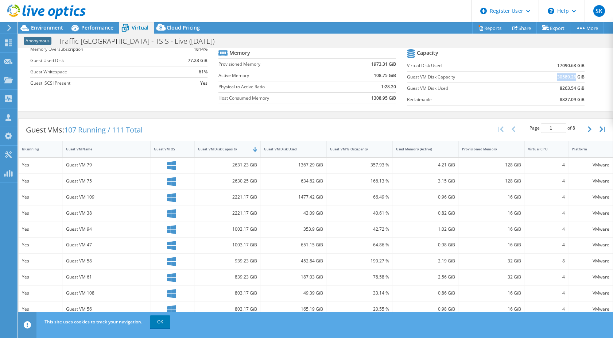
drag, startPoint x: 548, startPoint y: 78, endPoint x: 569, endPoint y: 76, distance: 21.6
click at [569, 76] on td "30589.26 GiB" at bounding box center [553, 76] width 61 height 11
copy b "30589.26"
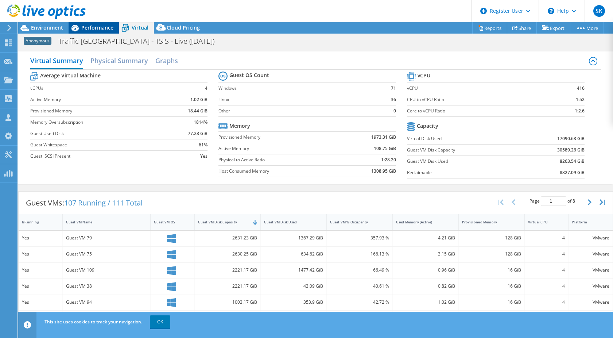
click at [91, 27] on span "Performance" at bounding box center [97, 27] width 32 height 7
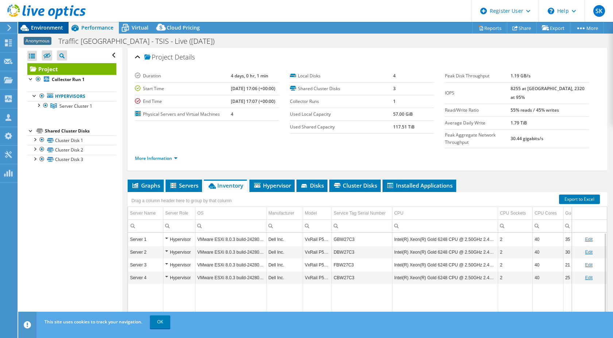
click at [59, 26] on div "SK Dell User Stuart Kennedy Stuart.Kennedy@dell.com Dell My Profile Log Out \n …" at bounding box center [306, 169] width 613 height 338
click at [484, 29] on link "Reports" at bounding box center [489, 27] width 35 height 11
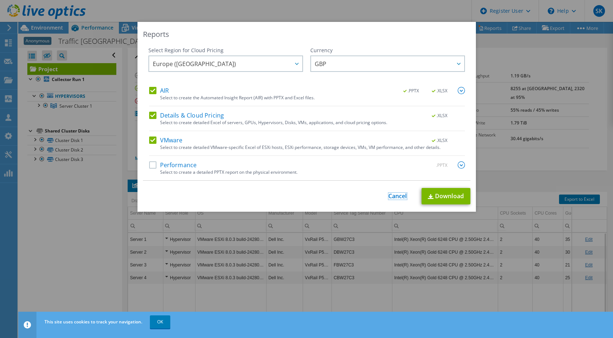
click at [390, 196] on link "Cancel" at bounding box center [397, 195] width 19 height 7
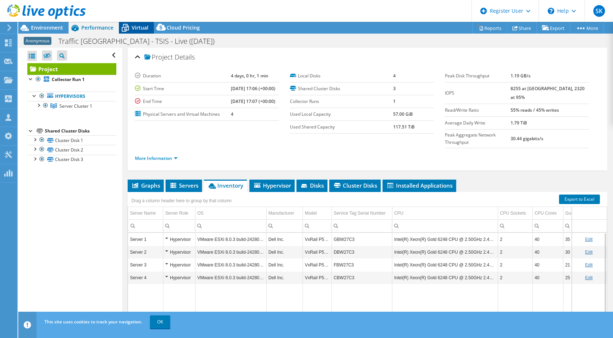
click at [144, 29] on span "Virtual" at bounding box center [140, 27] width 17 height 7
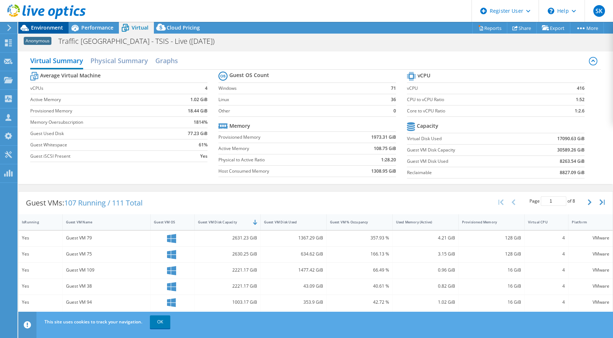
click at [38, 31] on span "Environment" at bounding box center [47, 27] width 32 height 7
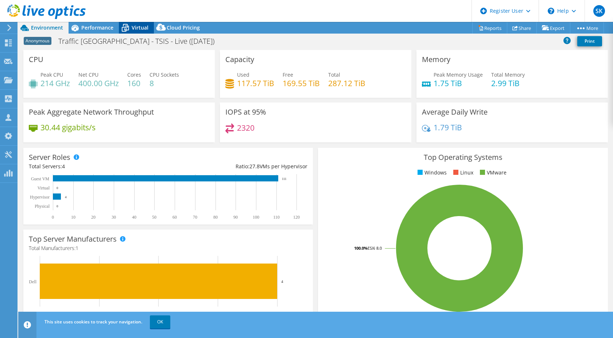
click at [138, 31] on span "Virtual" at bounding box center [140, 27] width 17 height 7
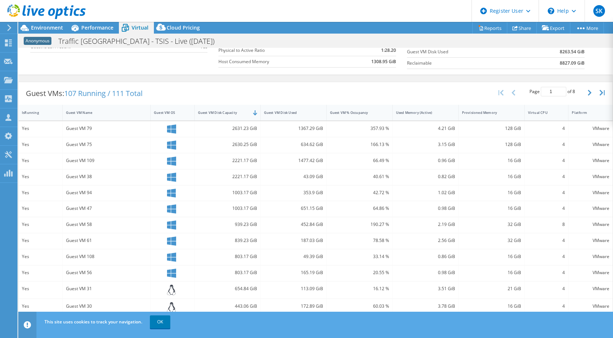
scroll to position [73, 0]
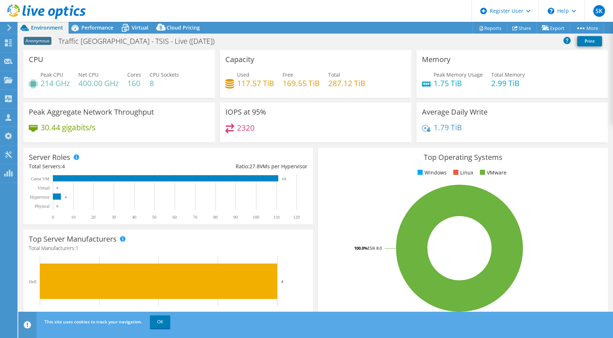
select select "EULondon"
select select "GBP"
